Goal: Communication & Community: Answer question/provide support

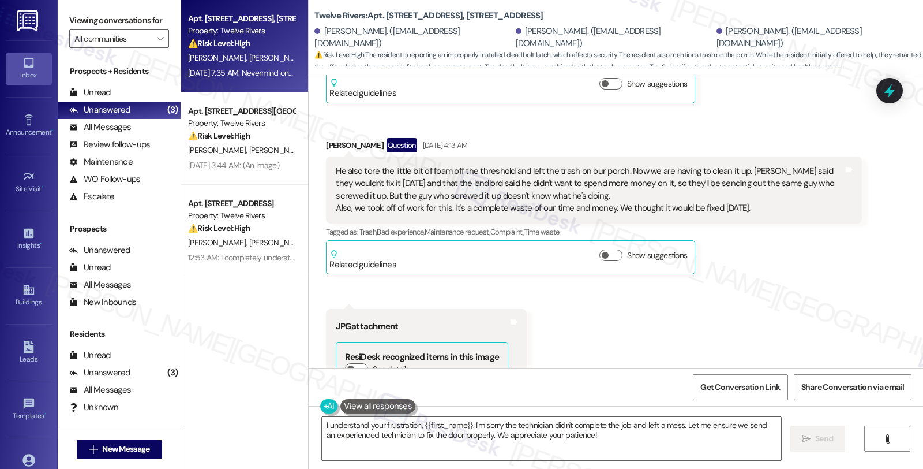
scroll to position [6214, 0]
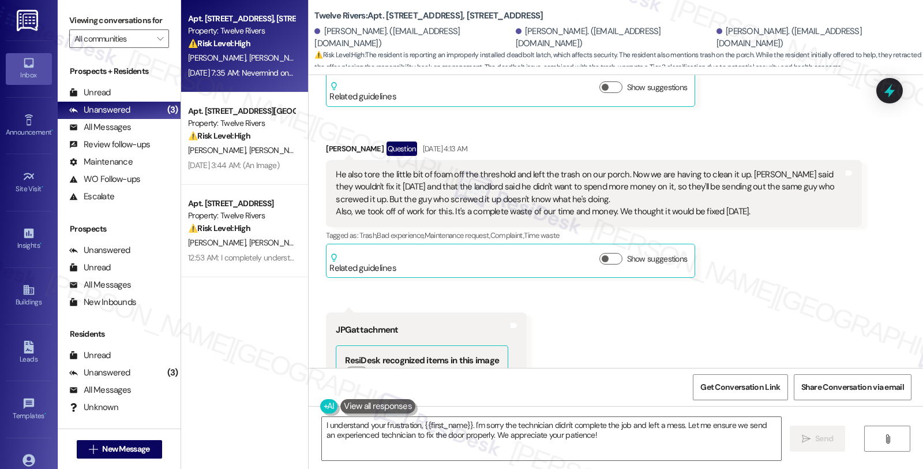
drag, startPoint x: 315, startPoint y: 133, endPoint x: 371, endPoint y: 136, distance: 55.5
click at [371, 136] on div "Received via SMS Jake Gautreaux Question Aug 23, 2025 at 4:13 AM He also tore t…" at bounding box center [593, 210] width 553 height 154
copy div "Jake Gautreaux"
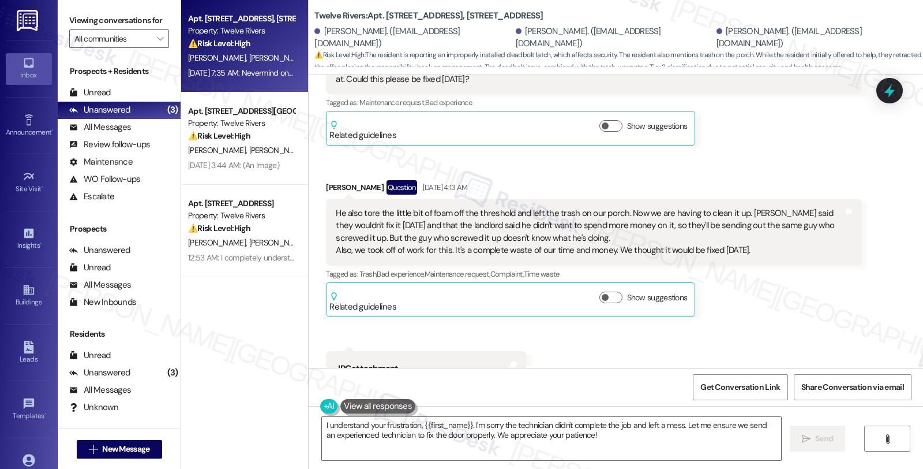
scroll to position [6150, 0]
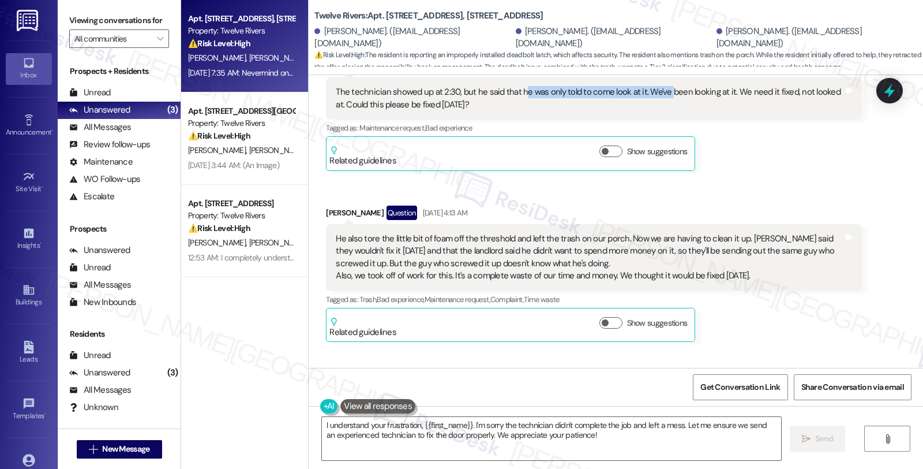
copy div "Jake Gautreaux"
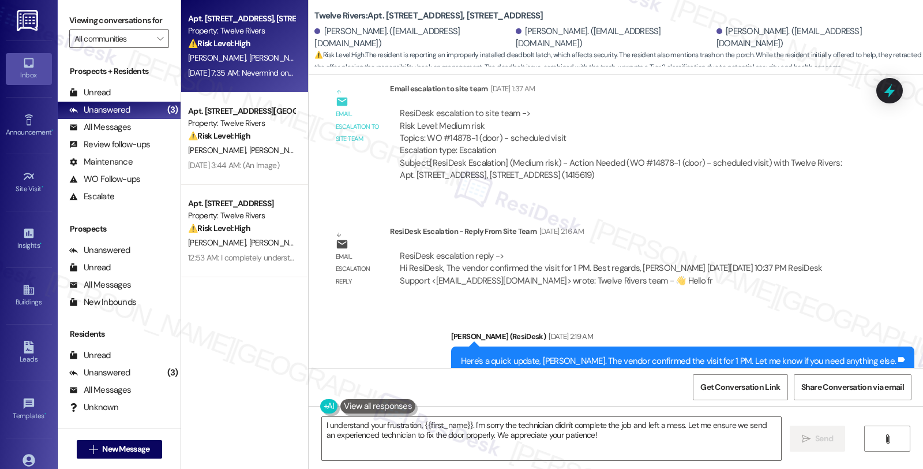
scroll to position [5573, 0]
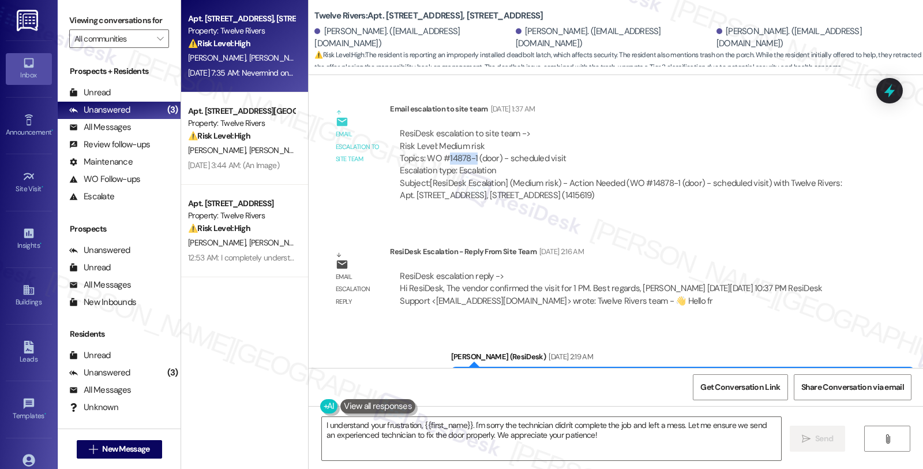
drag, startPoint x: 441, startPoint y: 145, endPoint x: 469, endPoint y: 144, distance: 27.7
click at [469, 144] on div "ResiDesk escalation to site team -> Risk Level: Medium risk Topics: WO #14878-1…" at bounding box center [626, 153] width 452 height 50
copy div "14878-1"
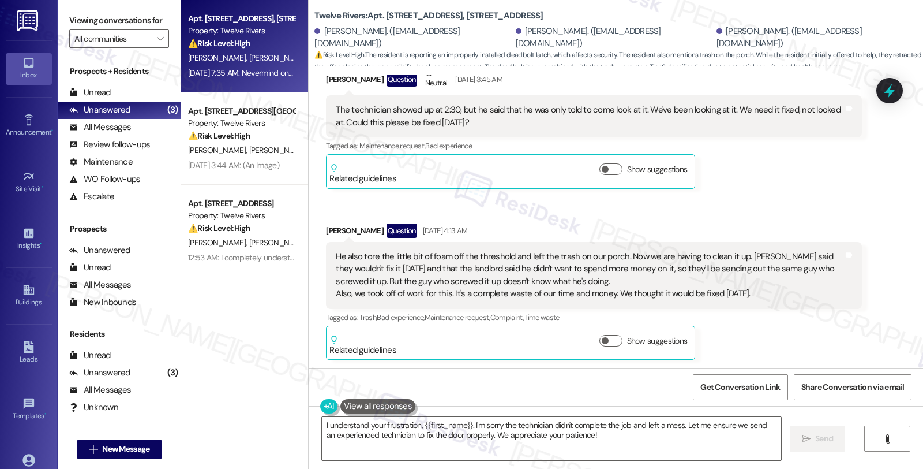
scroll to position [6150, 0]
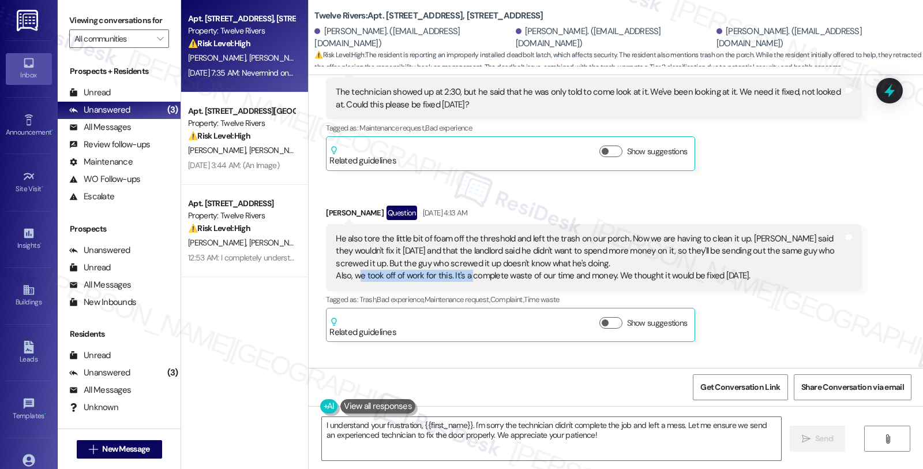
drag, startPoint x: 352, startPoint y: 261, endPoint x: 462, endPoint y: 265, distance: 109.7
click at [462, 265] on div "He also tore the little bit of foam off the threshold and left the trash on our…" at bounding box center [589, 258] width 507 height 50
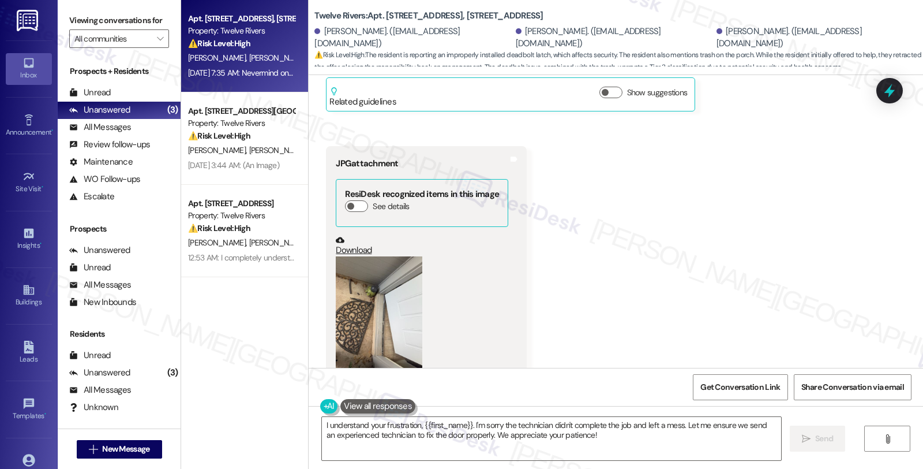
scroll to position [6407, 0]
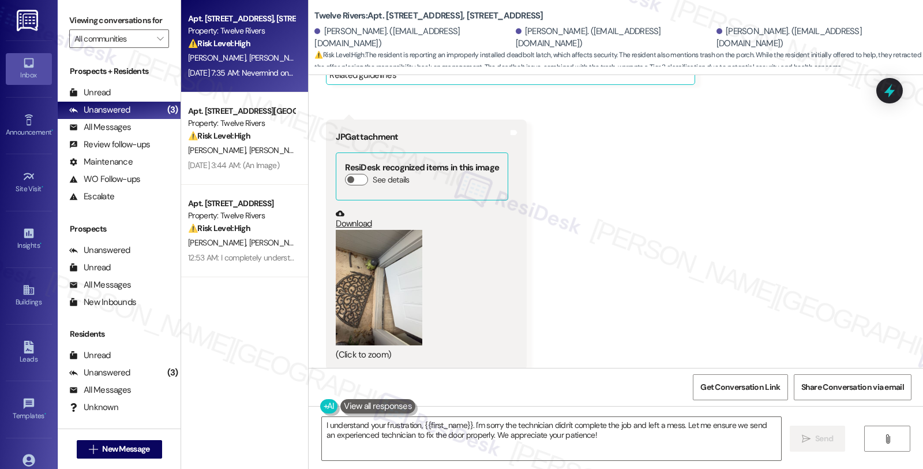
click at [386, 266] on button "Zoom image" at bounding box center [379, 287] width 87 height 115
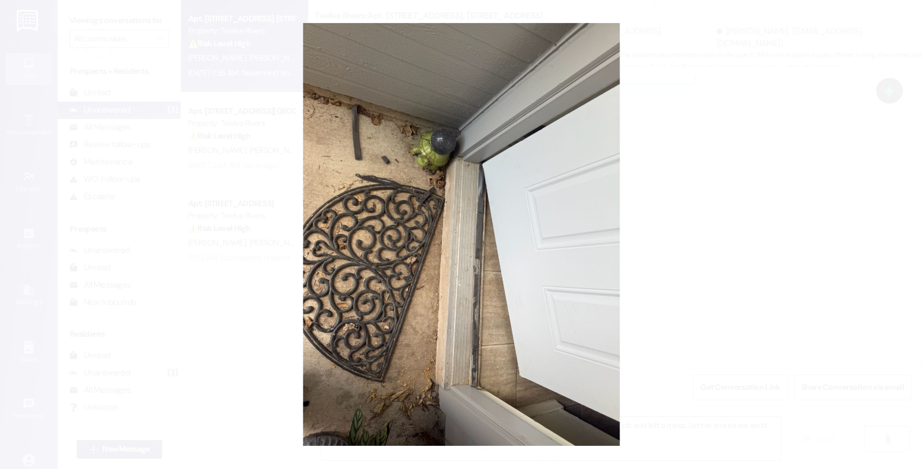
click at [695, 261] on button "Unzoom image" at bounding box center [461, 234] width 923 height 469
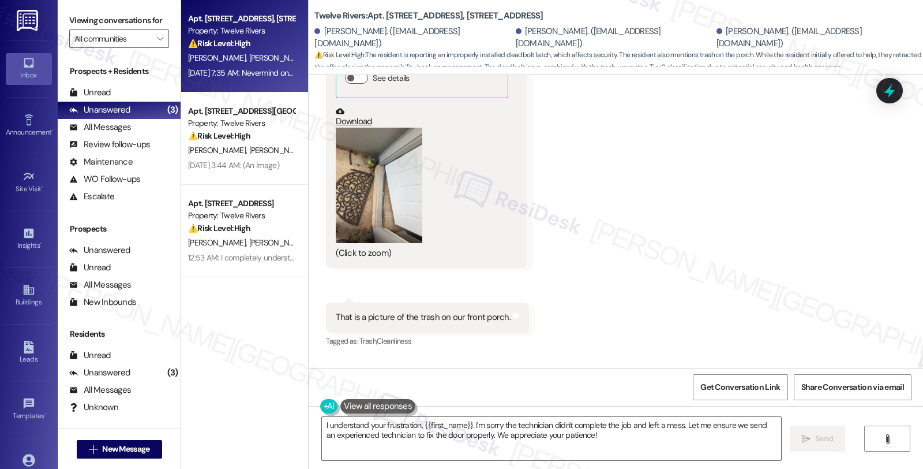
scroll to position [6791, 0]
click at [347, 208] on button "Zoom image" at bounding box center [379, 187] width 87 height 115
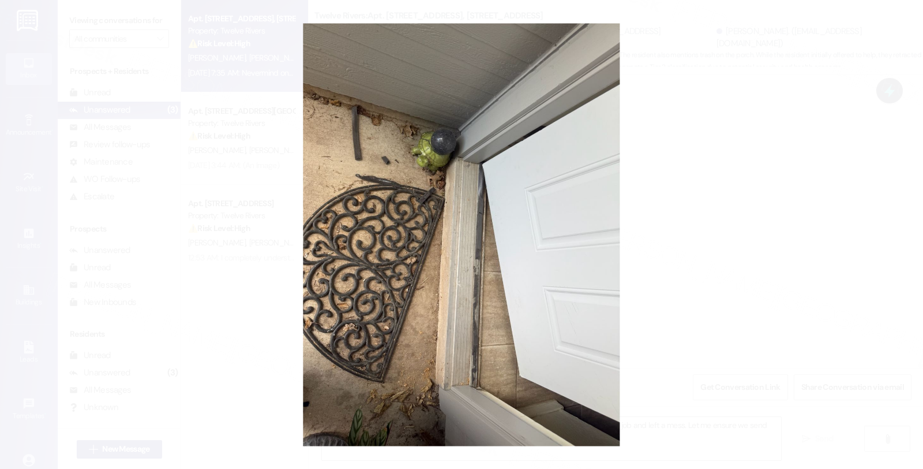
click at [699, 208] on button "Unzoom image" at bounding box center [461, 234] width 923 height 469
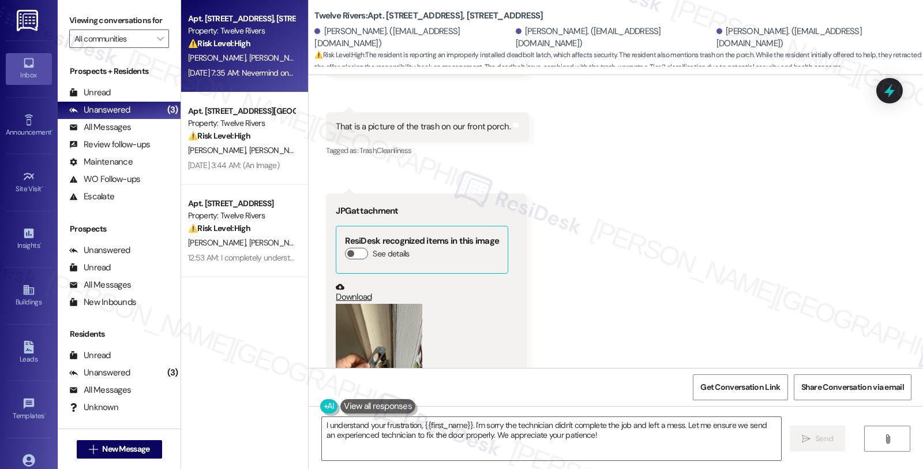
scroll to position [7112, 0]
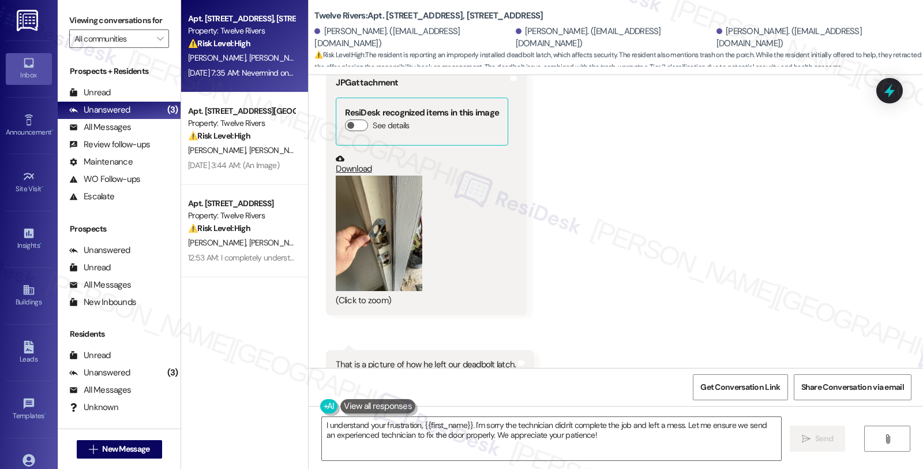
click at [391, 249] on button "Zoom image" at bounding box center [379, 232] width 87 height 115
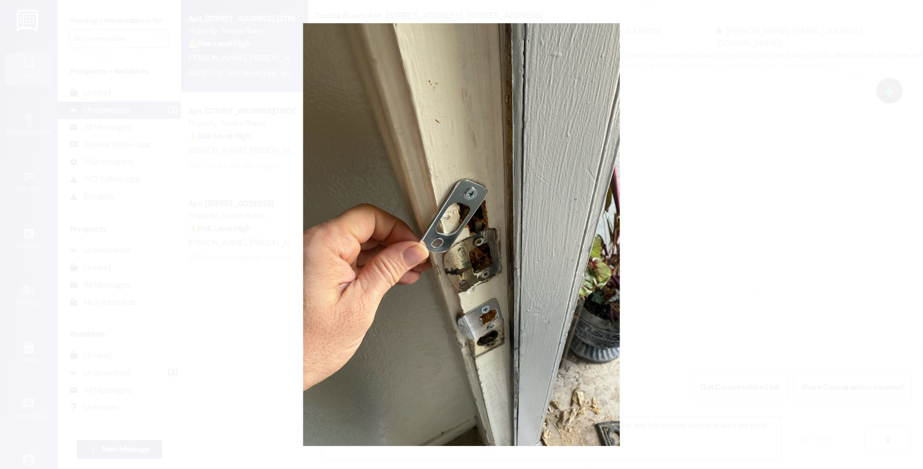
click at [677, 226] on button "Unzoom image" at bounding box center [461, 234] width 923 height 469
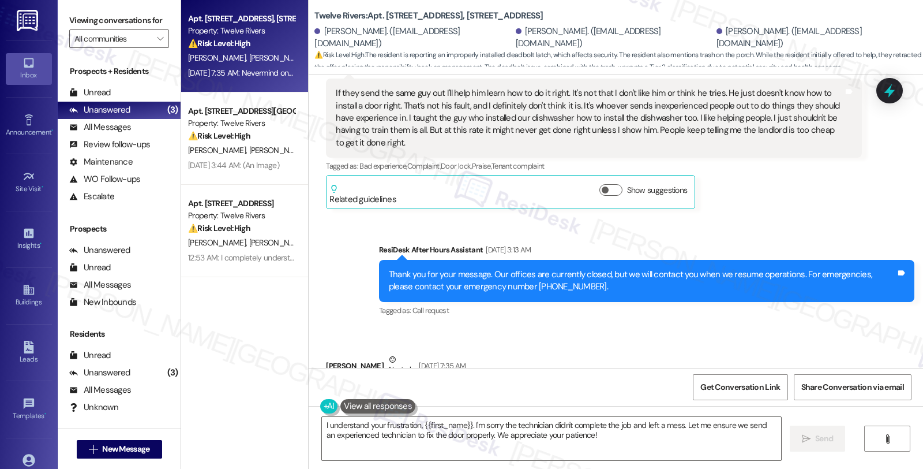
scroll to position [7561, 0]
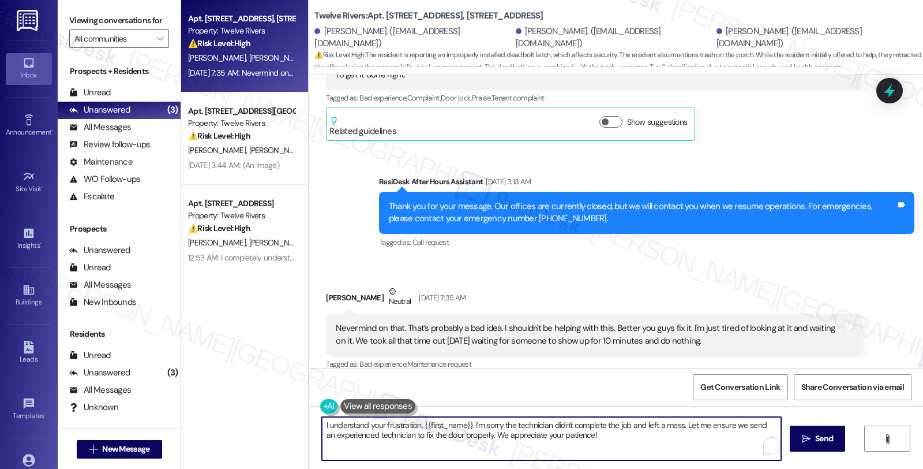
drag, startPoint x: 417, startPoint y: 424, endPoint x: 467, endPoint y: 422, distance: 50.2
click at [467, 422] on textarea "I understand your frustration, {{first_name}}. I'm sorry the technician didn't …" at bounding box center [551, 438] width 459 height 43
drag, startPoint x: 592, startPoint y: 424, endPoint x: 644, endPoint y: 425, distance: 52.0
click at [644, 425] on textarea "I understand your frustration, Jake, I'm sorry the technician didn't complete t…" at bounding box center [551, 438] width 459 height 43
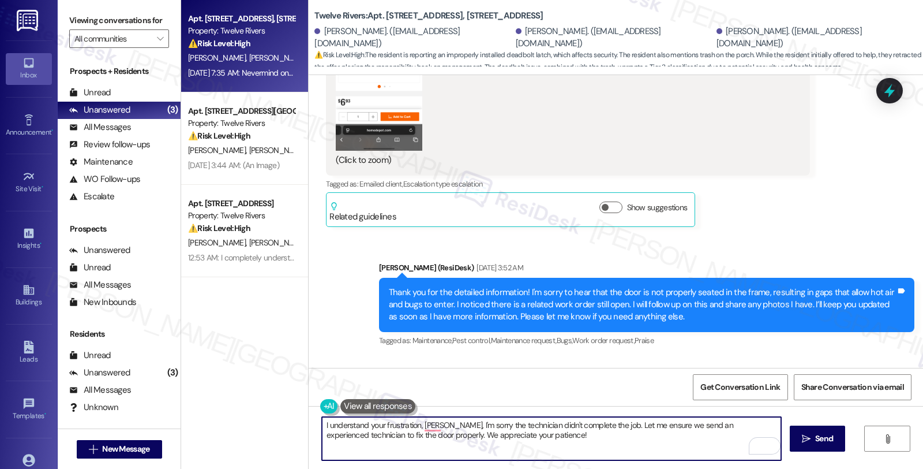
scroll to position [4995, 0]
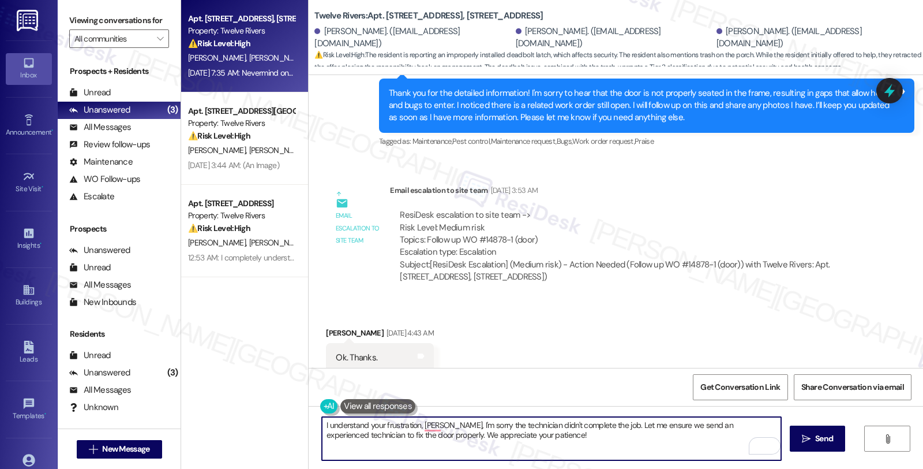
click at [487, 439] on textarea "I understand your frustration, Jake, I'm sorry the technician didn't complete t…" at bounding box center [551, 438] width 459 height 43
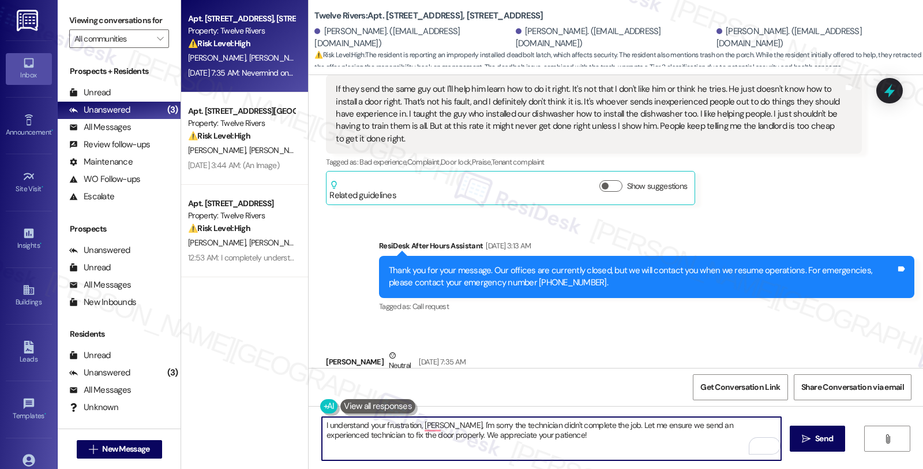
scroll to position [7561, 0]
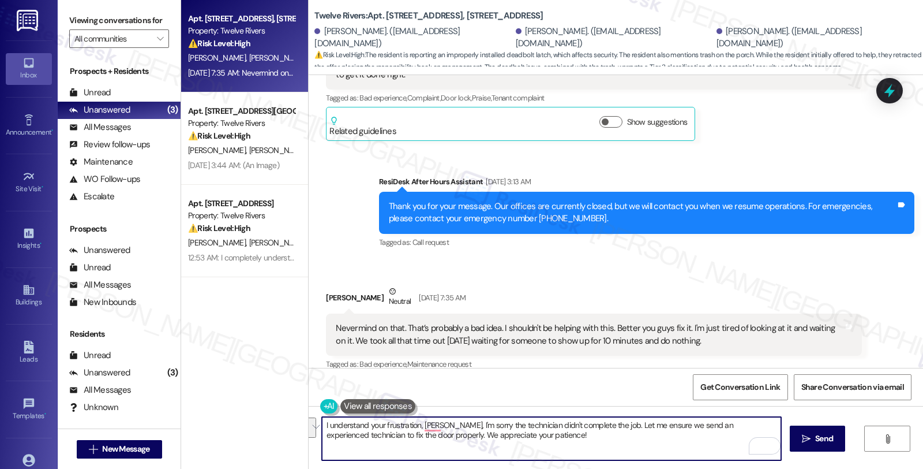
drag, startPoint x: 595, startPoint y: 424, endPoint x: 604, endPoint y: 451, distance: 29.0
click at [604, 451] on textarea "I understand your frustration, Jake, I'm sorry the technician didn't complete t…" at bounding box center [551, 438] width 459 height 43
click at [697, 420] on textarea "I understand your frustration, Jake. I'm sorry the technician didn't complete t…" at bounding box center [551, 438] width 459 height 43
click at [522, 431] on textarea "I understand your frustration, Jake. I'm sorry the technician didn't complete t…" at bounding box center [551, 438] width 459 height 43
click at [481, 439] on textarea "I understand your frustration, Jake. I'm sorry the technician didn't complete t…" at bounding box center [551, 438] width 459 height 43
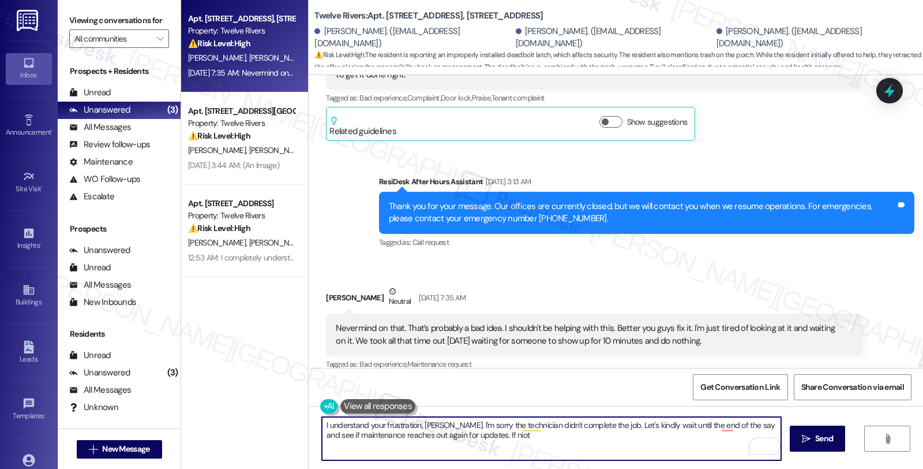
click at [481, 439] on textarea "I understand your frustration, Jake. I'm sorry the technician didn't complete t…" at bounding box center [551, 438] width 459 height 43
click at [480, 433] on textarea "I understand your frustration, Jake. I'm sorry the technician didn't complete t…" at bounding box center [551, 438] width 459 height 43
click at [521, 436] on textarea "I understand your frustration, Jake. I'm sorry the technician didn't complete t…" at bounding box center [551, 438] width 459 height 43
click at [551, 436] on textarea "I understand your frustration, Jake. I'm sorry the technician didn't complete t…" at bounding box center [551, 438] width 459 height 43
click at [662, 431] on textarea "I understand your frustration, Jake. I'm sorry the technician didn't complete t…" at bounding box center [551, 438] width 459 height 43
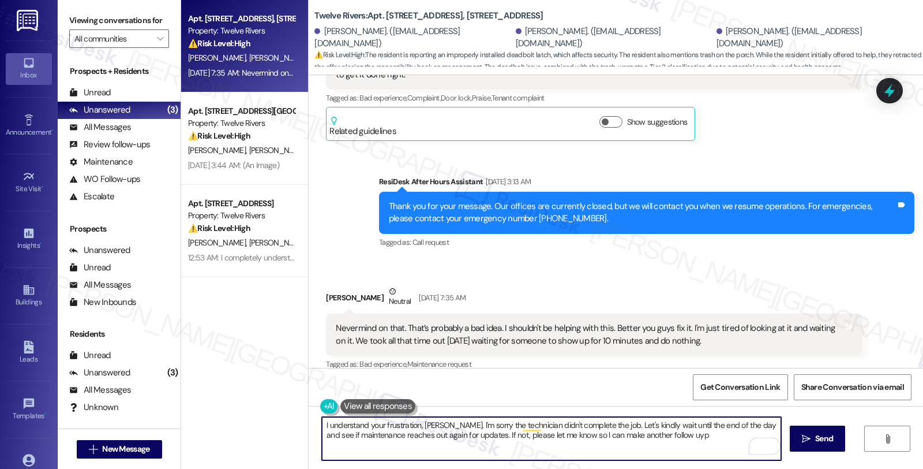
click at [661, 431] on textarea "I understand your frustration, Jake. I'm sorry the technician didn't complete t…" at bounding box center [551, 438] width 459 height 43
click at [684, 437] on textarea "I understand your frustration, Jake. I'm sorry the technician didn't complete t…" at bounding box center [551, 438] width 459 height 43
click at [698, 437] on textarea "I understand your frustration, Jake. I'm sorry the technician didn't complete t…" at bounding box center [551, 438] width 459 height 43
type textarea "I understand your frustration, Jake. I'm sorry the technician didn't complete t…"
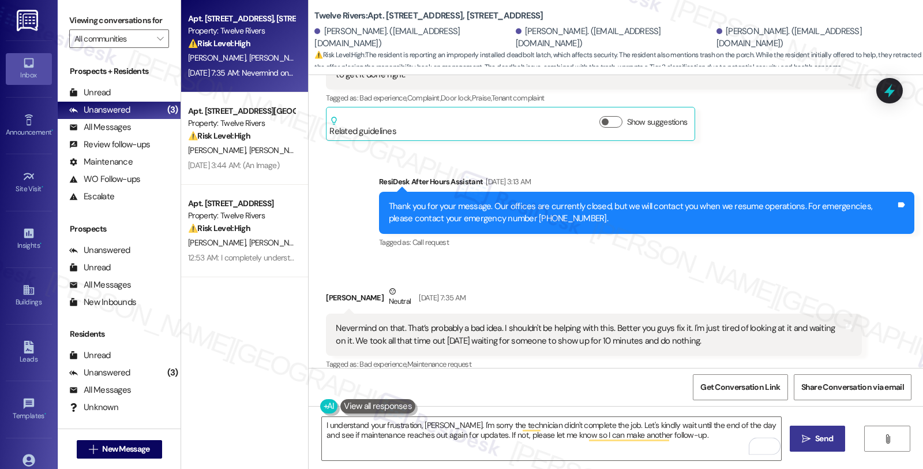
click at [827, 434] on span "Send" at bounding box center [824, 438] width 18 height 12
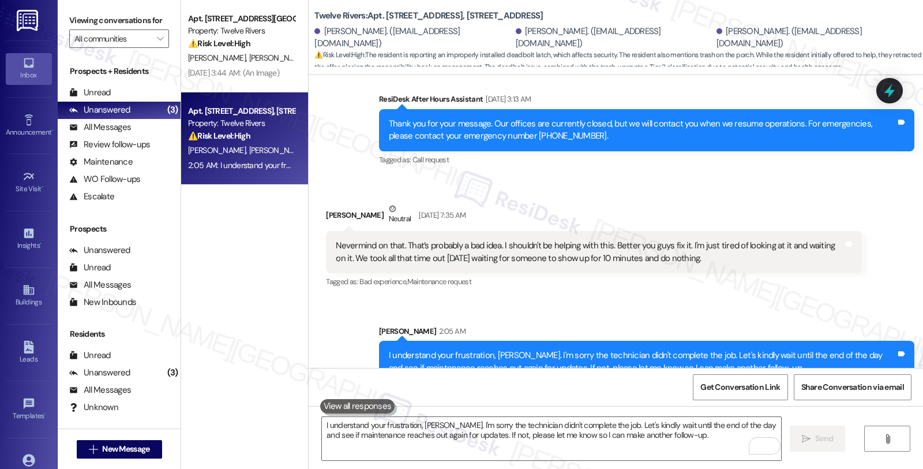
scroll to position [7654, 0]
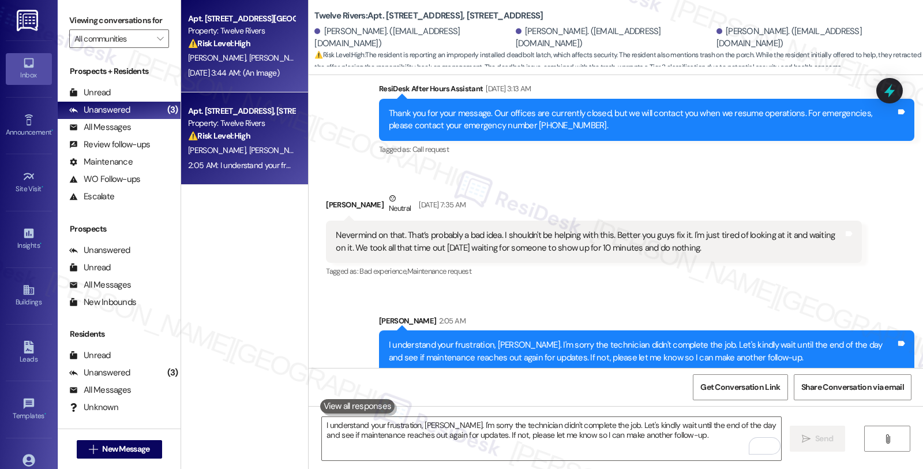
click at [223, 38] on strong "⚠️ Risk Level: High" at bounding box center [219, 43] width 62 height 10
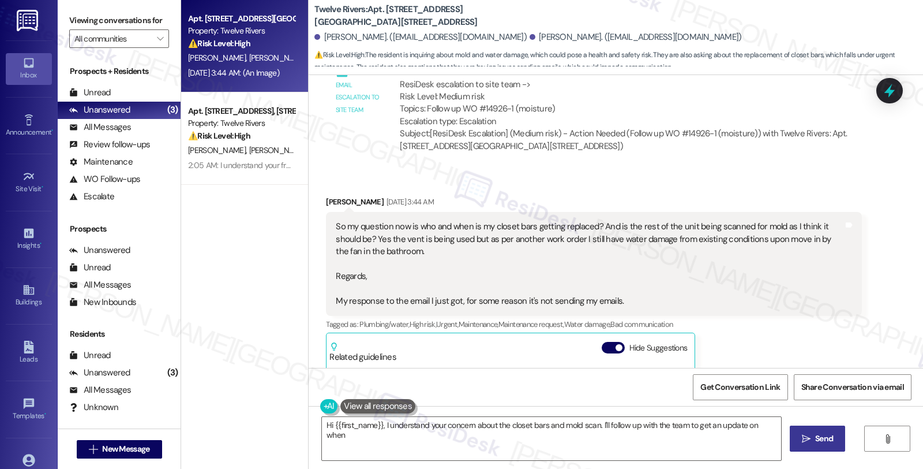
scroll to position [764, 0]
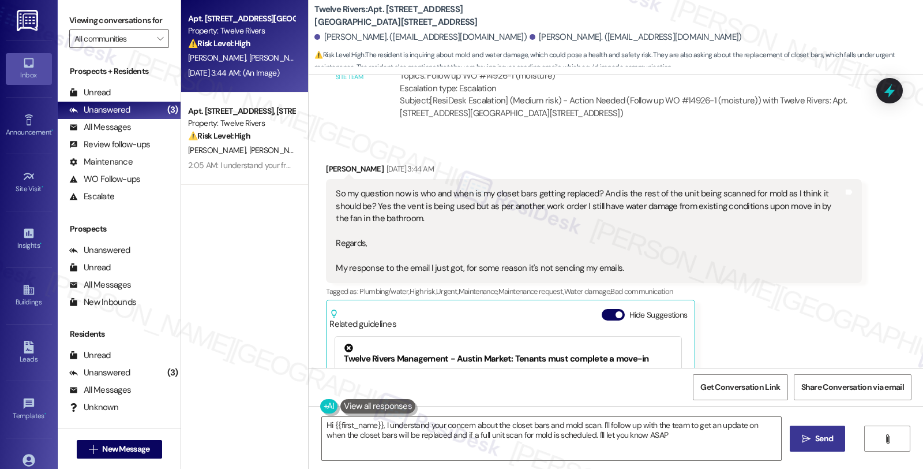
type textarea "Hi {{first_name}}, I understand your concern about the closet bars and mold sca…"
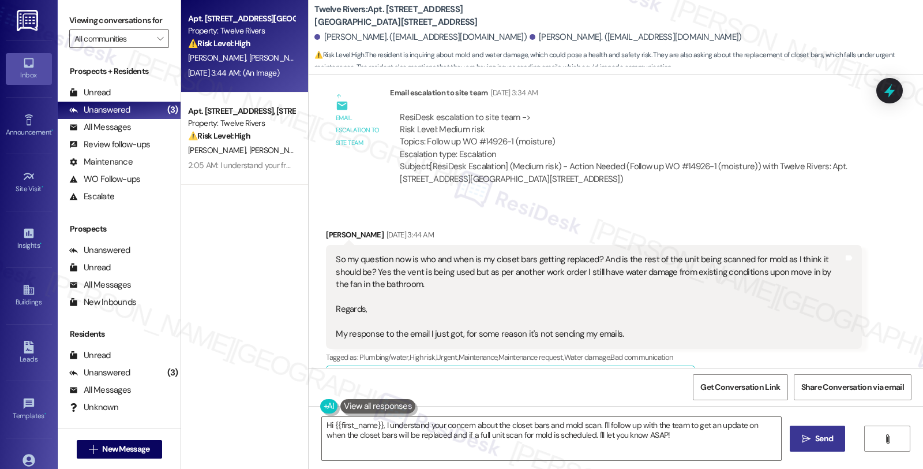
scroll to position [700, 0]
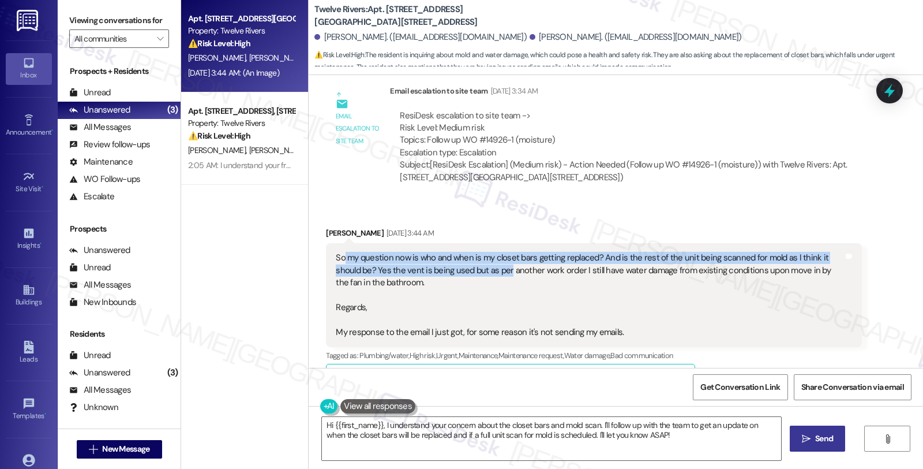
drag, startPoint x: 338, startPoint y: 250, endPoint x: 474, endPoint y: 257, distance: 136.9
click at [474, 257] on div "So my question now is who and when is my closet bars getting replaced? And is t…" at bounding box center [589, 295] width 507 height 87
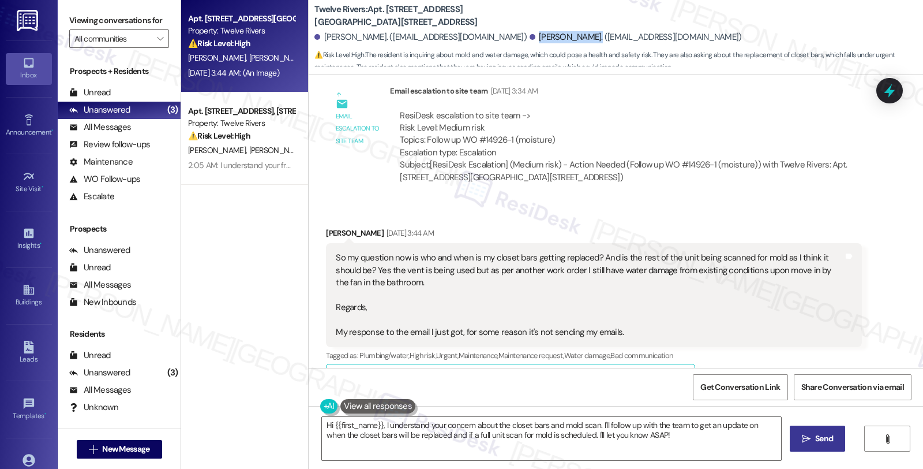
drag, startPoint x: 493, startPoint y: 36, endPoint x: 544, endPoint y: 38, distance: 50.2
click at [544, 38] on div "[PERSON_NAME]. ([EMAIL_ADDRESS][DOMAIN_NAME])" at bounding box center [636, 37] width 212 height 12
copy div "Aidan Doherty."
click at [482, 126] on div "ResiDesk escalation to site team -> Risk Level: Medium risk Topics: Follow up W…" at bounding box center [626, 135] width 452 height 50
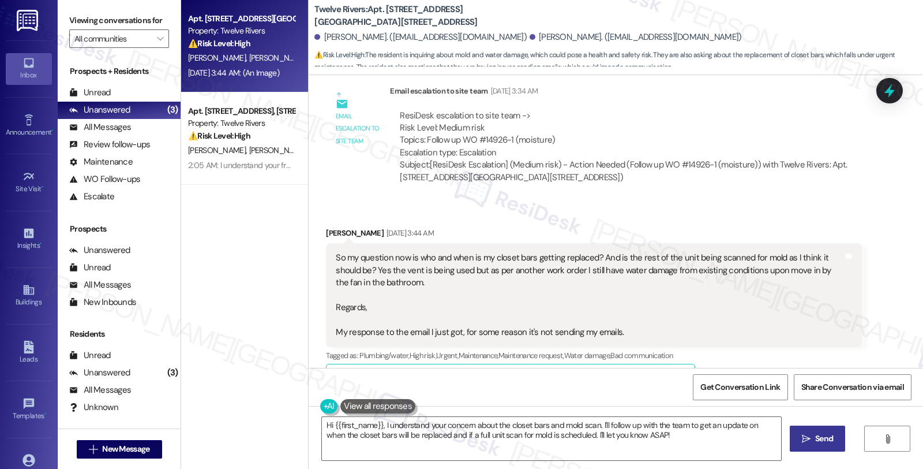
click at [487, 125] on div "ResiDesk escalation to site team -> Risk Level: Medium risk Topics: Follow up W…" at bounding box center [626, 135] width 452 height 50
copy div "14926"
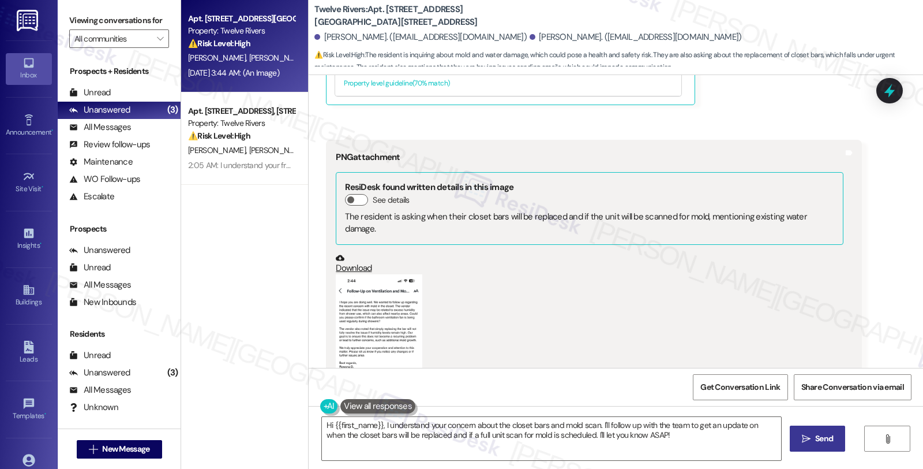
scroll to position [1213, 0]
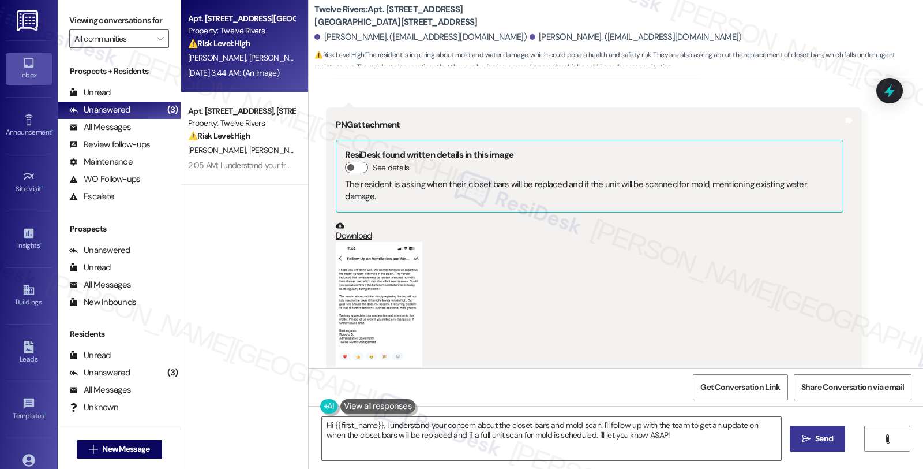
click at [345, 268] on button "Zoom image" at bounding box center [379, 336] width 87 height 188
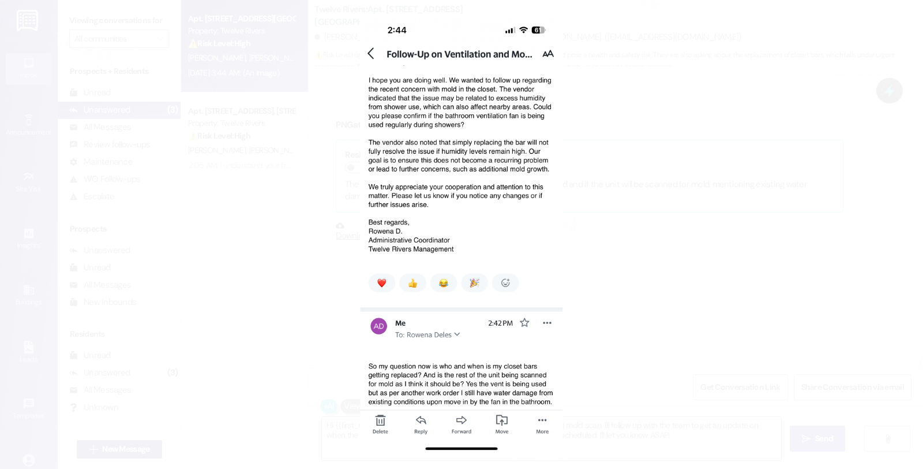
click at [666, 245] on button "Unzoom image" at bounding box center [461, 234] width 923 height 469
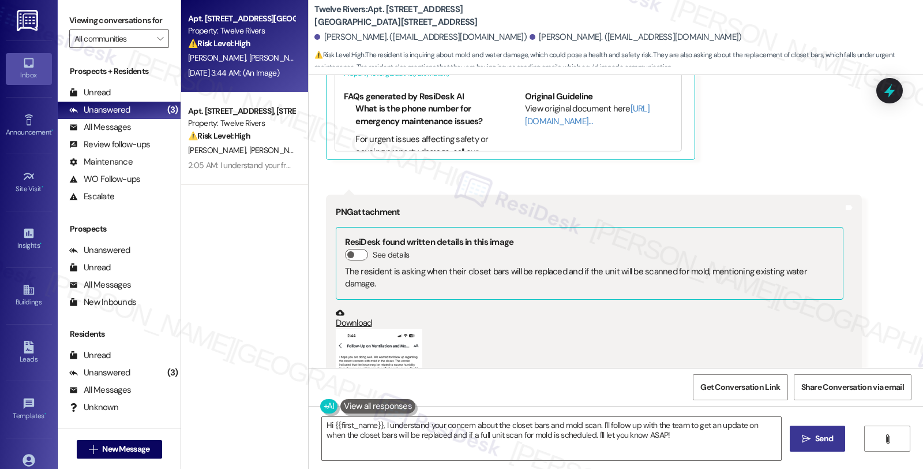
scroll to position [1318, 0]
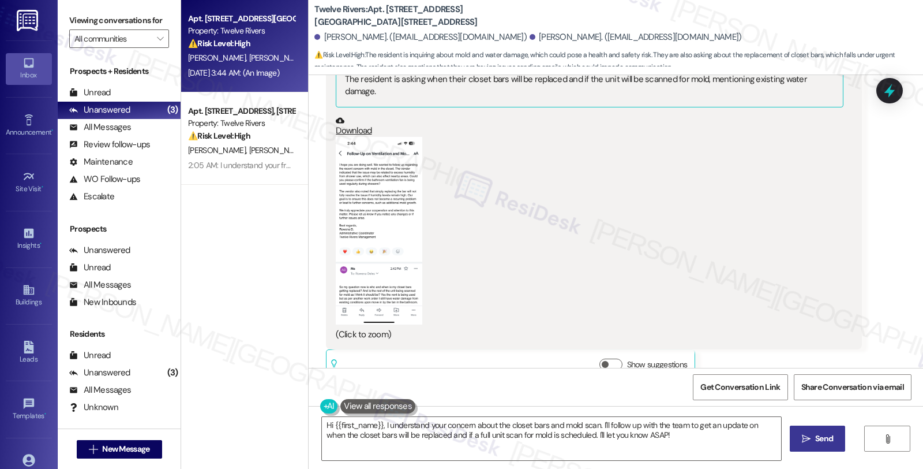
click at [384, 207] on button "Zoom image" at bounding box center [379, 231] width 87 height 188
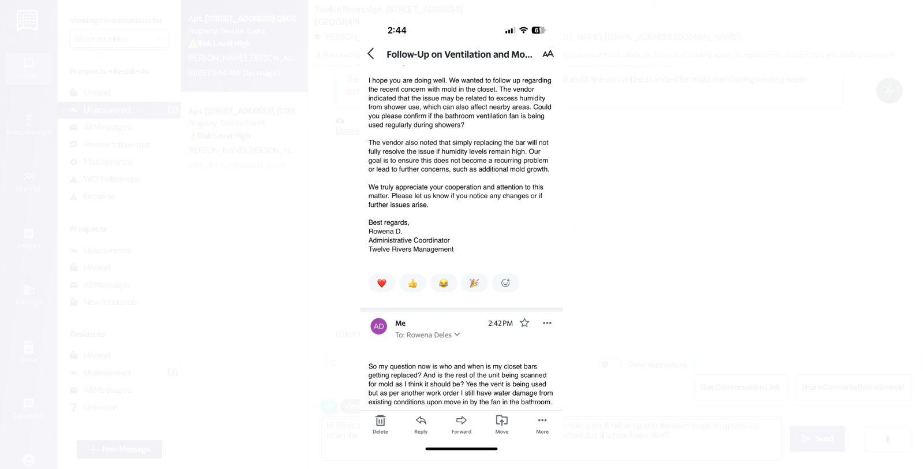
click at [597, 231] on button "Unzoom image" at bounding box center [461, 234] width 923 height 469
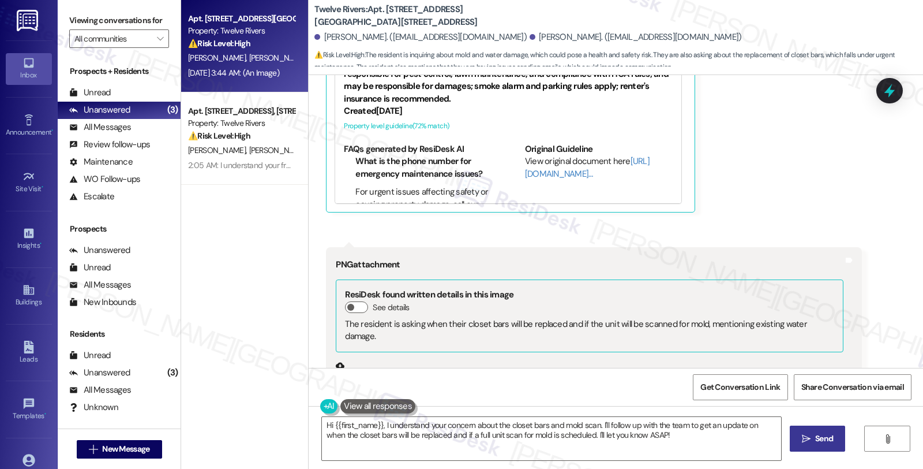
scroll to position [1062, 0]
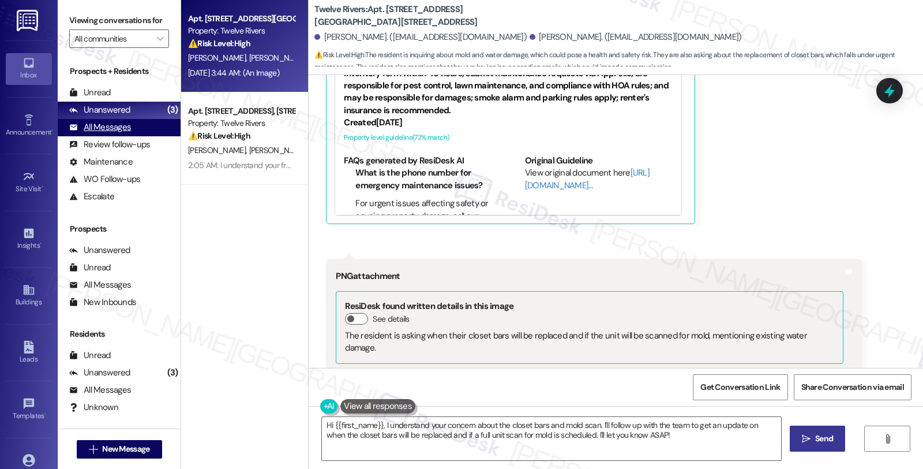
click at [129, 133] on div "All Messages" at bounding box center [100, 127] width 62 height 12
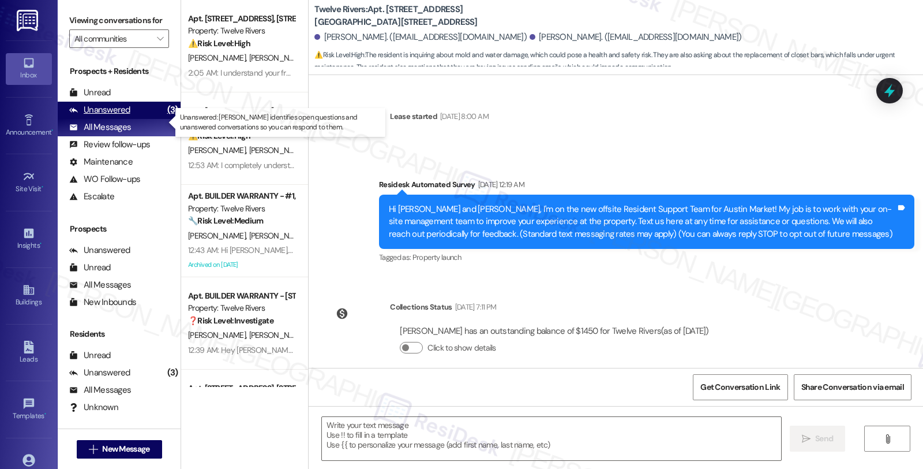
scroll to position [1318, 0]
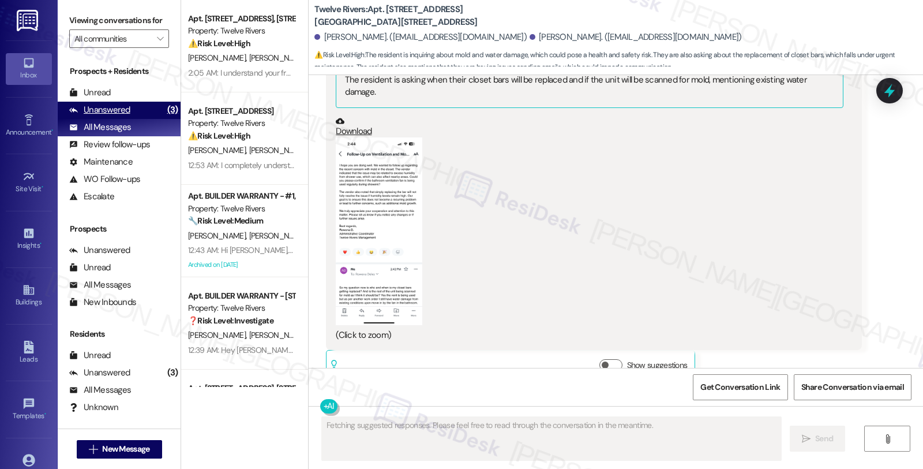
click at [128, 116] on div "Unanswered" at bounding box center [99, 110] width 61 height 12
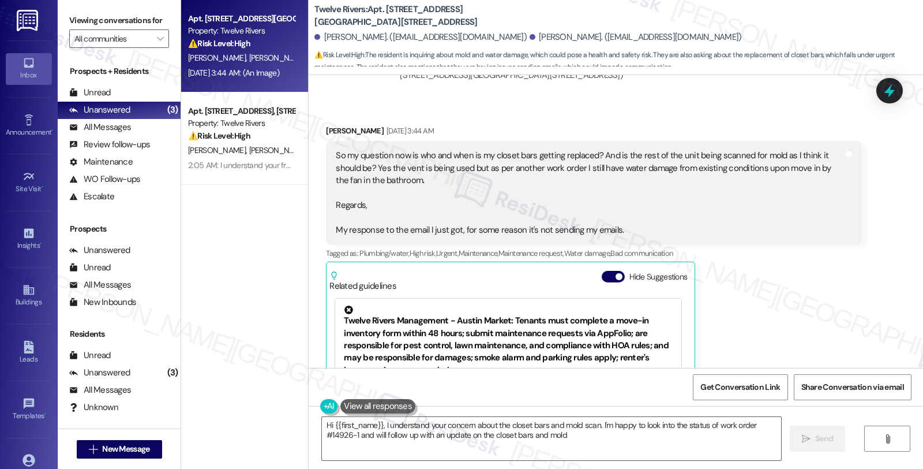
scroll to position [741, 0]
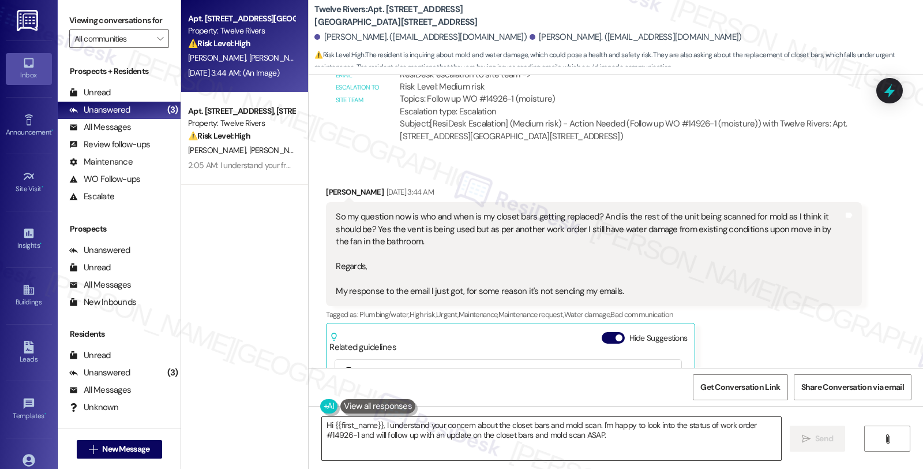
click at [566, 422] on textarea "Hi {{first_name}}, I understand your concern about the closet bars and mold sca…" at bounding box center [551, 438] width 459 height 43
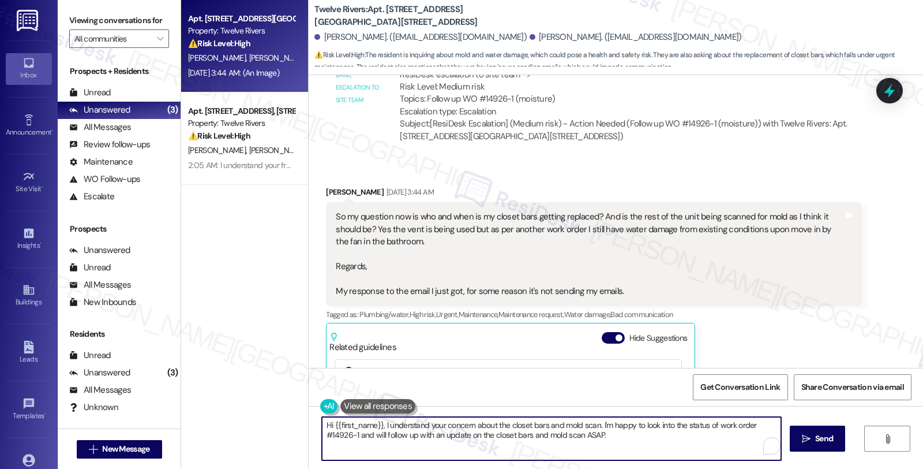
click at [566, 422] on textarea "Hi {{first_name}}, I understand your concern about the closet bars and mold sca…" at bounding box center [551, 438] width 459 height 43
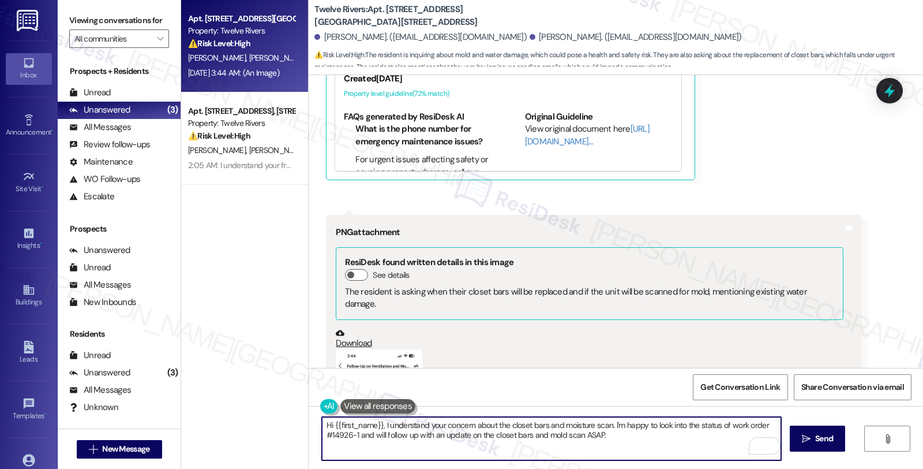
scroll to position [1318, 0]
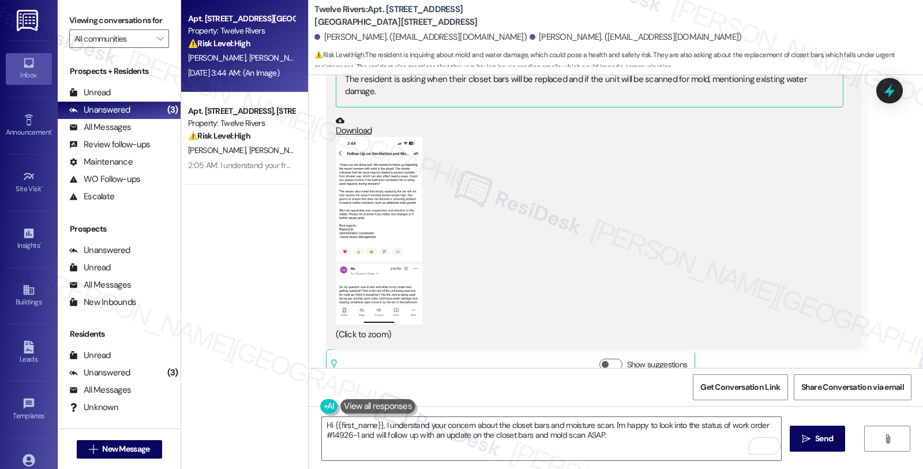
click at [751, 233] on div "(Click to zoom)" at bounding box center [589, 239] width 507 height 204
click at [808, 228] on div "(Click to zoom)" at bounding box center [589, 239] width 507 height 204
click at [634, 443] on textarea "Hi {{first_name}}, I understand your concern about the closet bars and moisture…" at bounding box center [551, 438] width 459 height 43
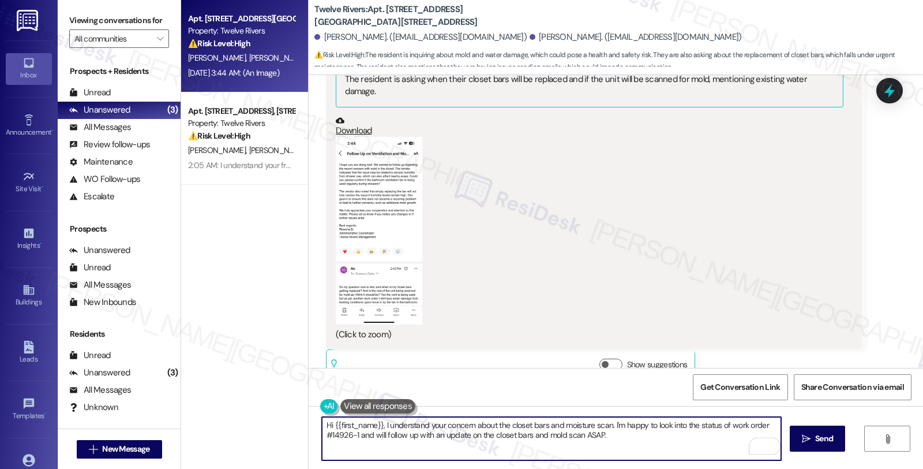
paste textarea "#14926-1"
click at [530, 36] on div "[PERSON_NAME]. ([EMAIL_ADDRESS][DOMAIN_NAME])" at bounding box center [636, 37] width 212 height 12
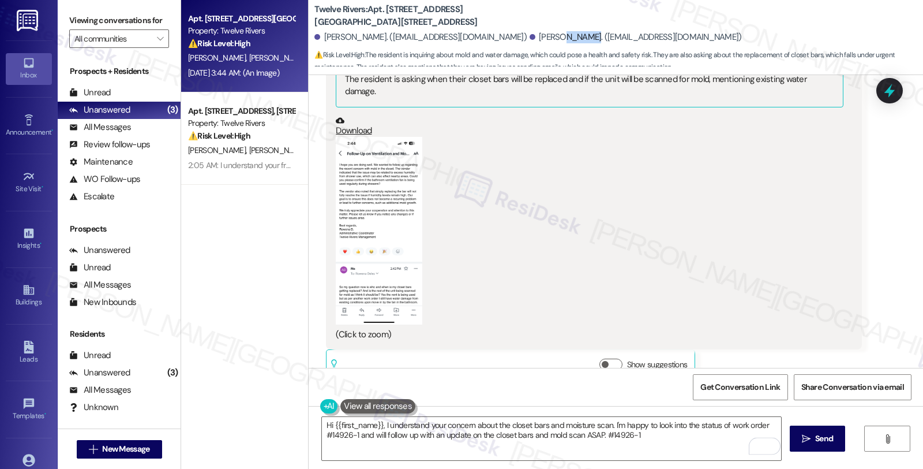
click at [530, 36] on div "[PERSON_NAME]. ([EMAIL_ADDRESS][DOMAIN_NAME])" at bounding box center [636, 37] width 212 height 12
copy div "Doherty"
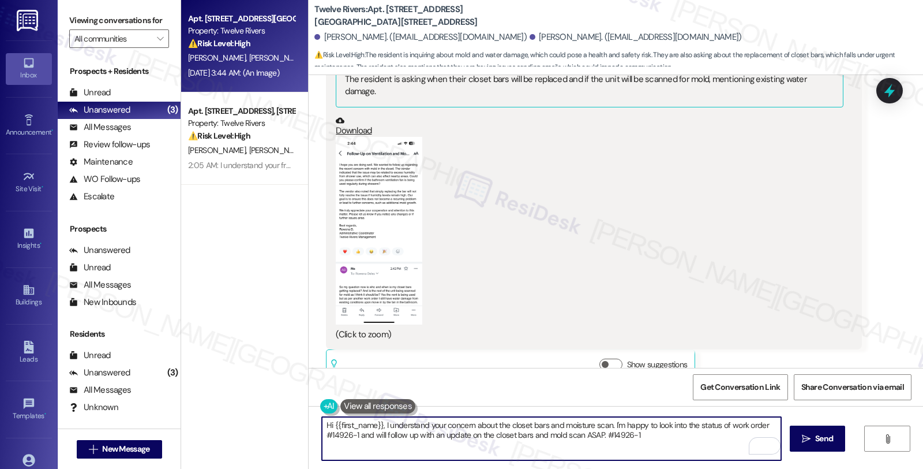
drag, startPoint x: 329, startPoint y: 422, endPoint x: 375, endPoint y: 424, distance: 46.2
click at [375, 424] on textarea "Hi {{first_name}}, I understand your concern about the closet bars and moisture…" at bounding box center [551, 438] width 459 height 43
paste textarea "Doherty"
click at [530, 38] on div "[PERSON_NAME]. ([EMAIL_ADDRESS][DOMAIN_NAME])" at bounding box center [636, 37] width 212 height 12
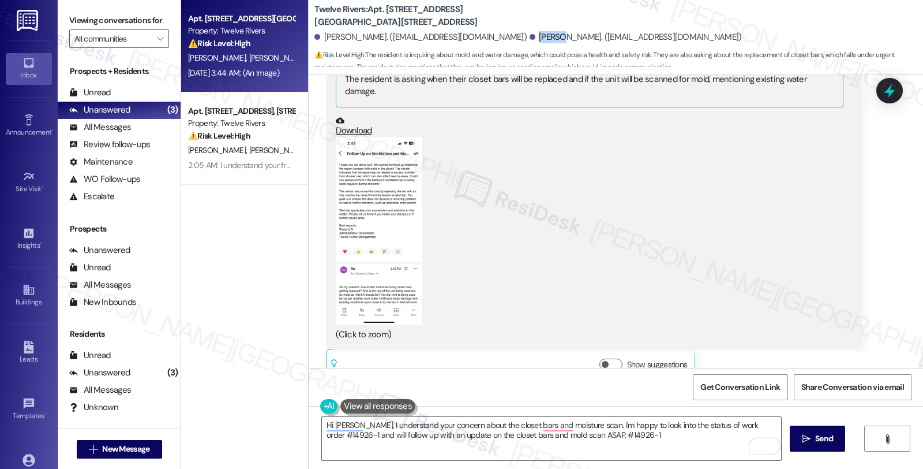
click at [530, 38] on div "[PERSON_NAME]. ([EMAIL_ADDRESS][DOMAIN_NAME])" at bounding box center [636, 37] width 212 height 12
copy div "Aidan"
click at [336, 426] on textarea "Hi Doherty, I understand your concern about the closet bars and moisture scan. …" at bounding box center [551, 438] width 459 height 43
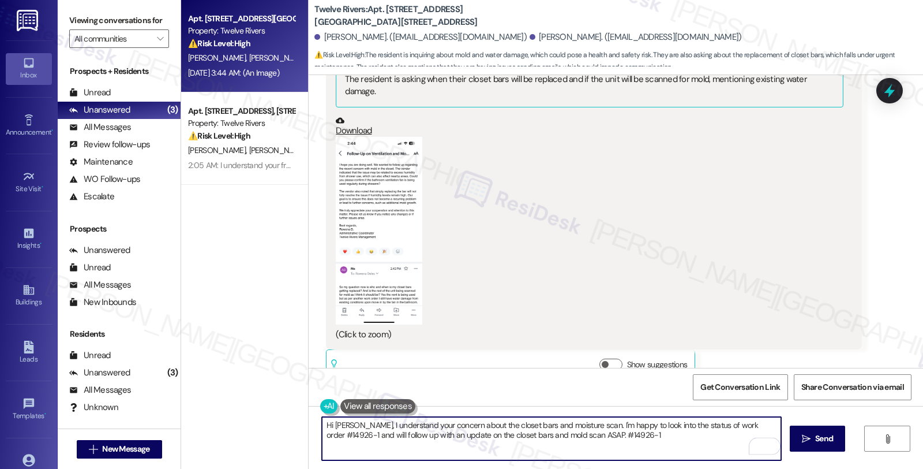
click at [336, 426] on textarea "Hi Doherty, I understand your concern about the closet bars and moisture scan. …" at bounding box center [551, 438] width 459 height 43
paste textarea "Aidan"
click at [578, 425] on textarea "Hi Aidan, I understand your concern about the closet bars and moisture scan. I'…" at bounding box center [551, 438] width 459 height 43
click at [402, 274] on button "Zoom image" at bounding box center [379, 231] width 87 height 188
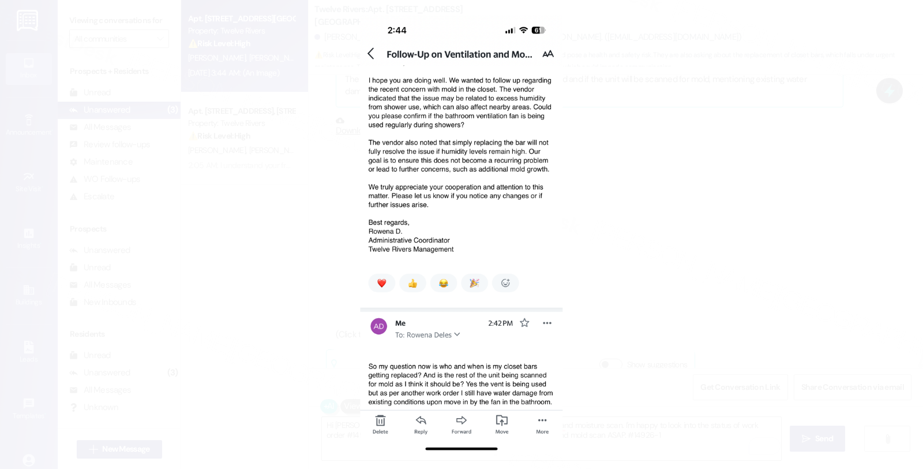
click at [613, 249] on button "Unzoom image" at bounding box center [461, 234] width 923 height 469
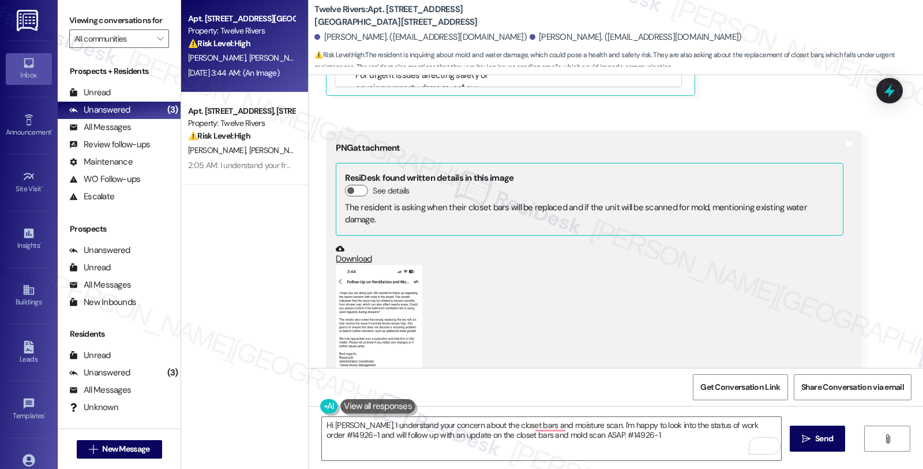
scroll to position [1126, 0]
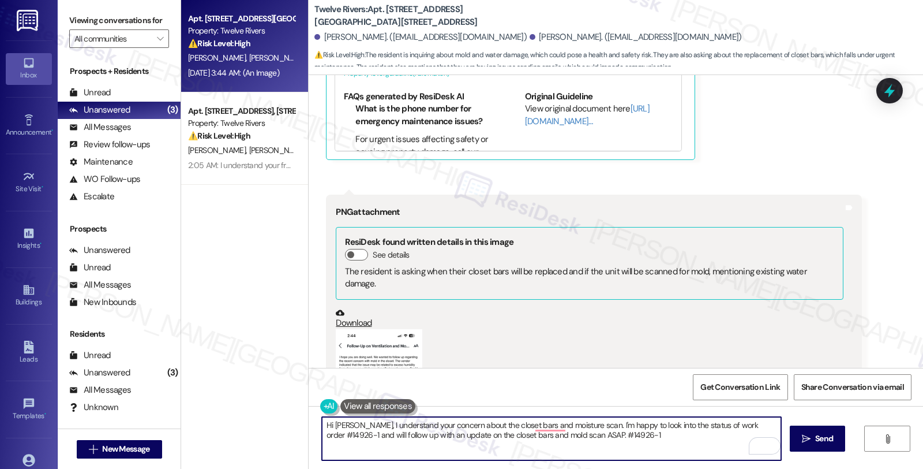
click at [579, 424] on textarea "Hi Aidan, I understand your concern about the closet bars and moisture scan. I'…" at bounding box center [551, 438] width 459 height 43
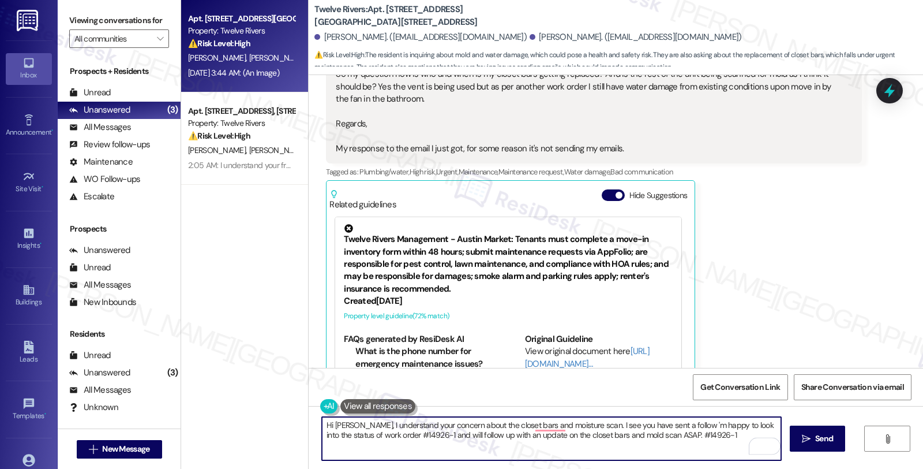
scroll to position [741, 0]
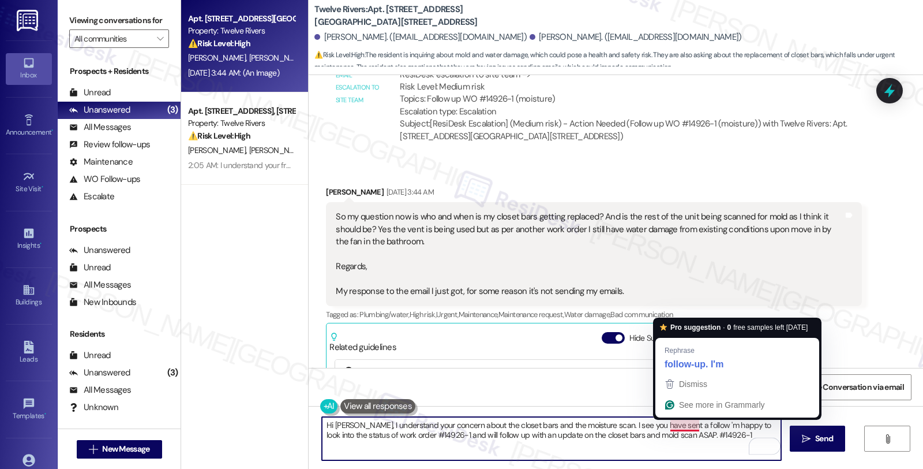
click at [684, 427] on textarea "Hi Aidan, I understand your concern about the closet bars and the moisture scan…" at bounding box center [551, 438] width 459 height 43
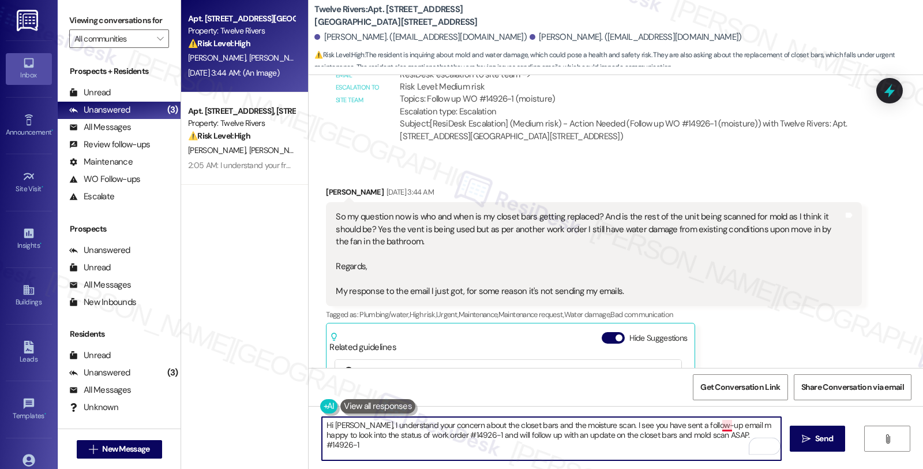
click at [716, 420] on textarea "Hi Aidan, I understand your concern about the closet bars and the moisture scan…" at bounding box center [551, 438] width 459 height 43
click at [458, 435] on textarea "Hi Aidan, I understand your concern about the closet bars and the moisture scan…" at bounding box center [551, 438] width 459 height 43
type textarea "Hi [PERSON_NAME], I understand your concern about the closet bars and the moist…"
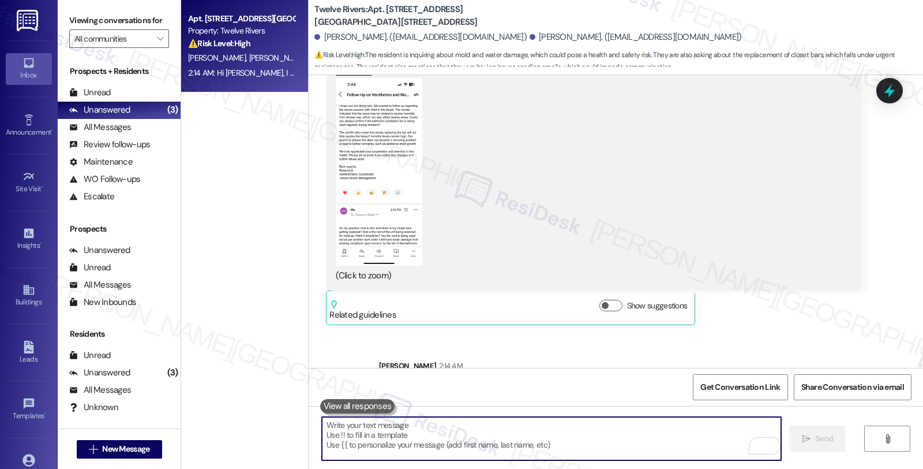
scroll to position [1411, 0]
